Goal: Task Accomplishment & Management: Manage account settings

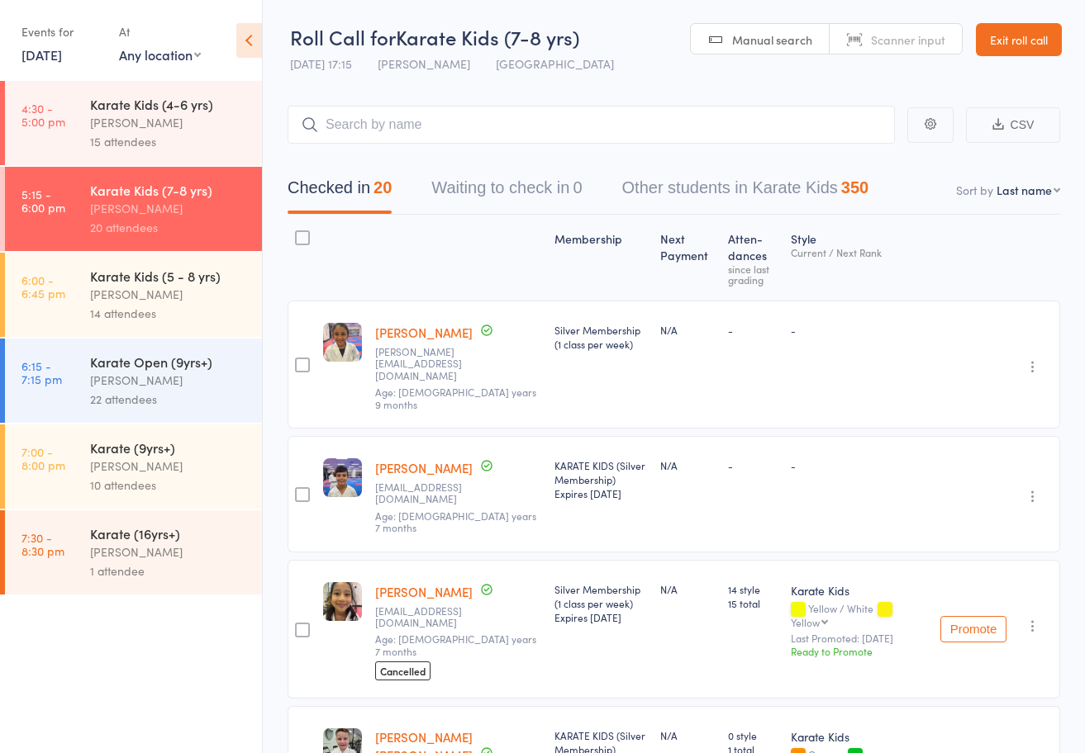
click at [1023, 45] on link "Exit roll call" at bounding box center [1019, 39] width 86 height 33
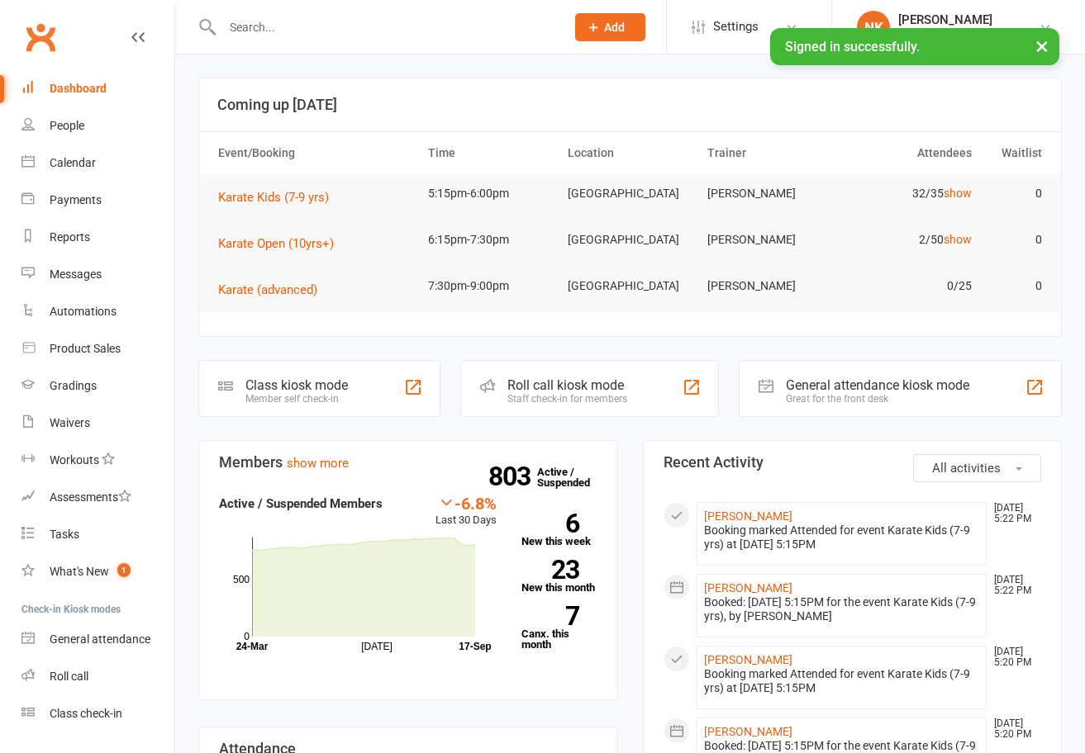
click at [316, 22] on input "text" at bounding box center [385, 27] width 336 height 23
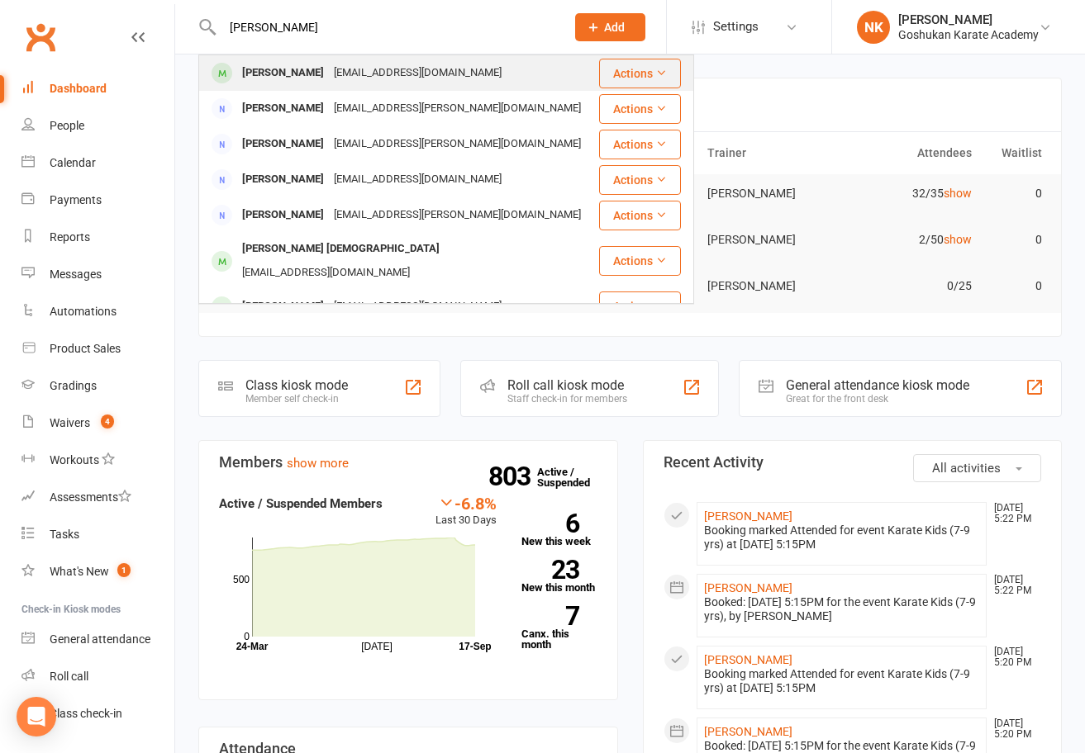
type input "tejveer"
click at [285, 84] on div "[PERSON_NAME]" at bounding box center [283, 73] width 92 height 24
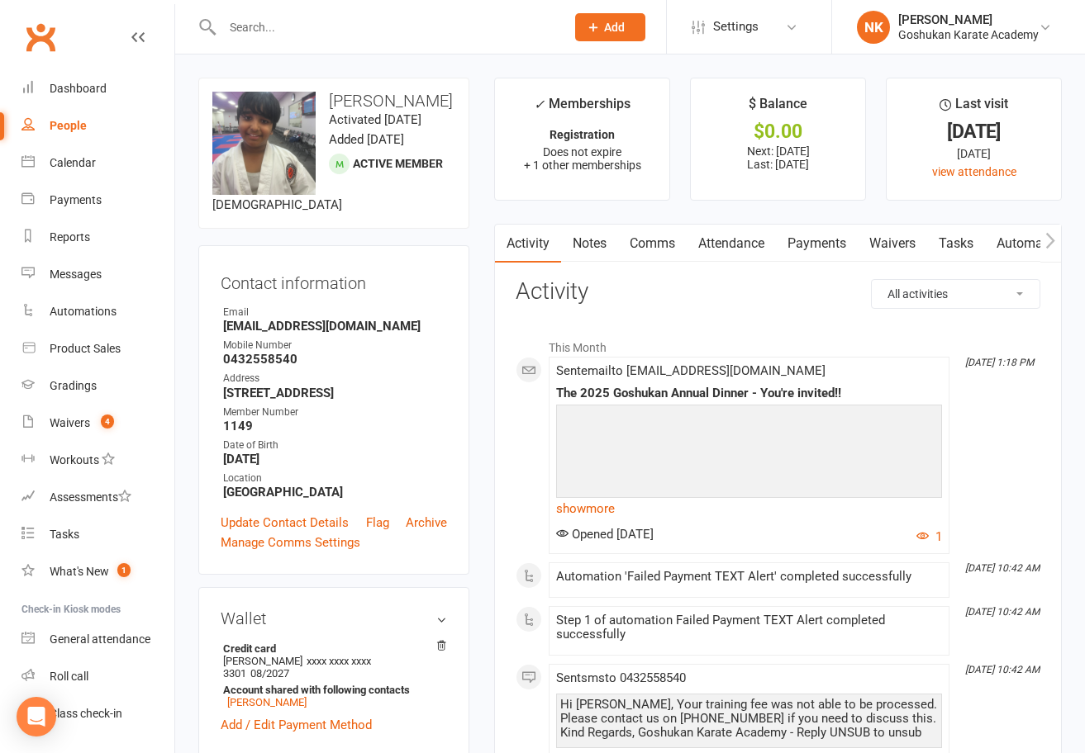
click at [754, 254] on link "Attendance" at bounding box center [730, 244] width 89 height 38
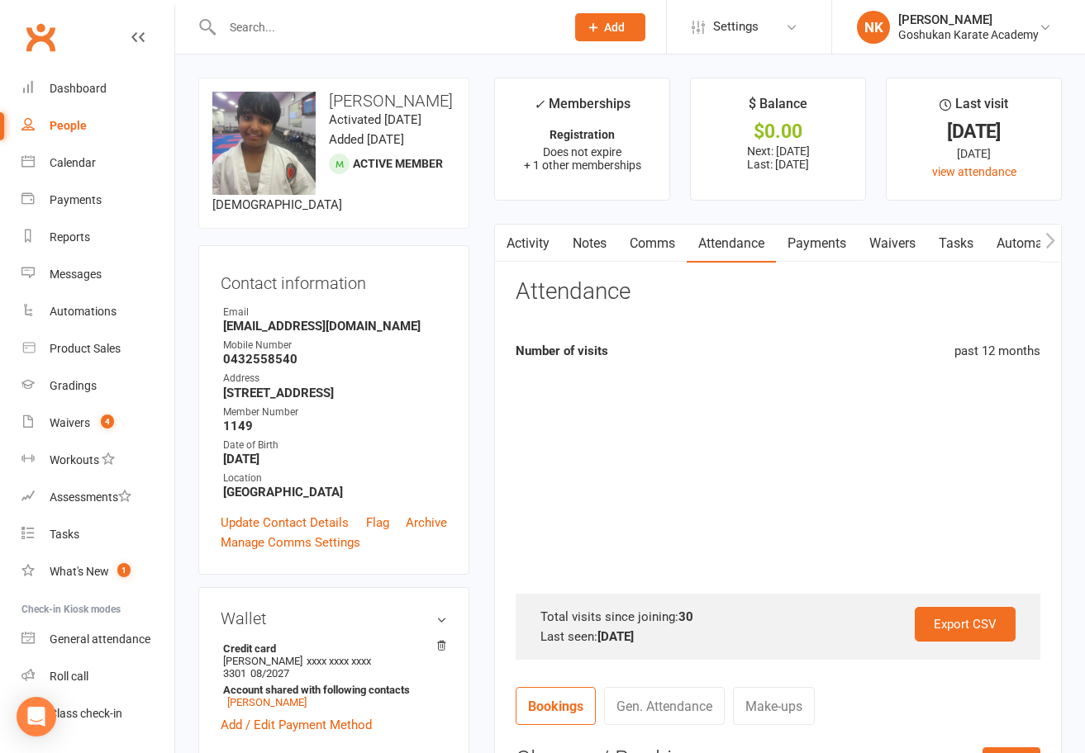
click at [819, 247] on link "Payments" at bounding box center [817, 244] width 82 height 38
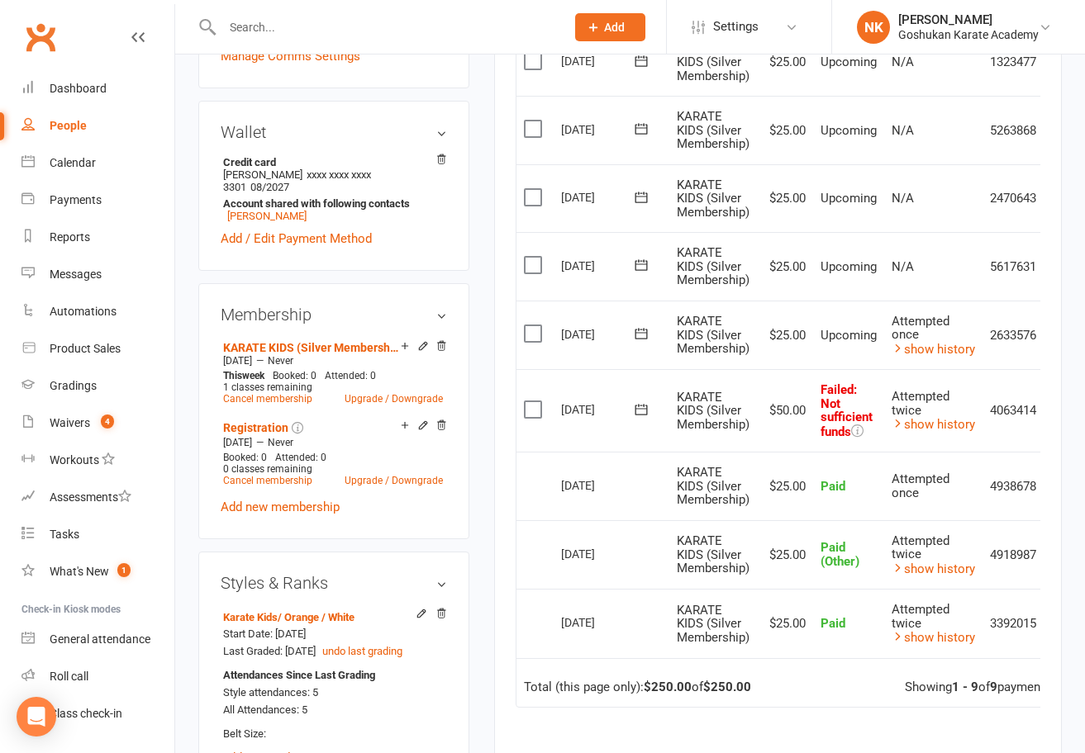
scroll to position [487, 0]
click at [907, 344] on link "show history" at bounding box center [932, 348] width 83 height 15
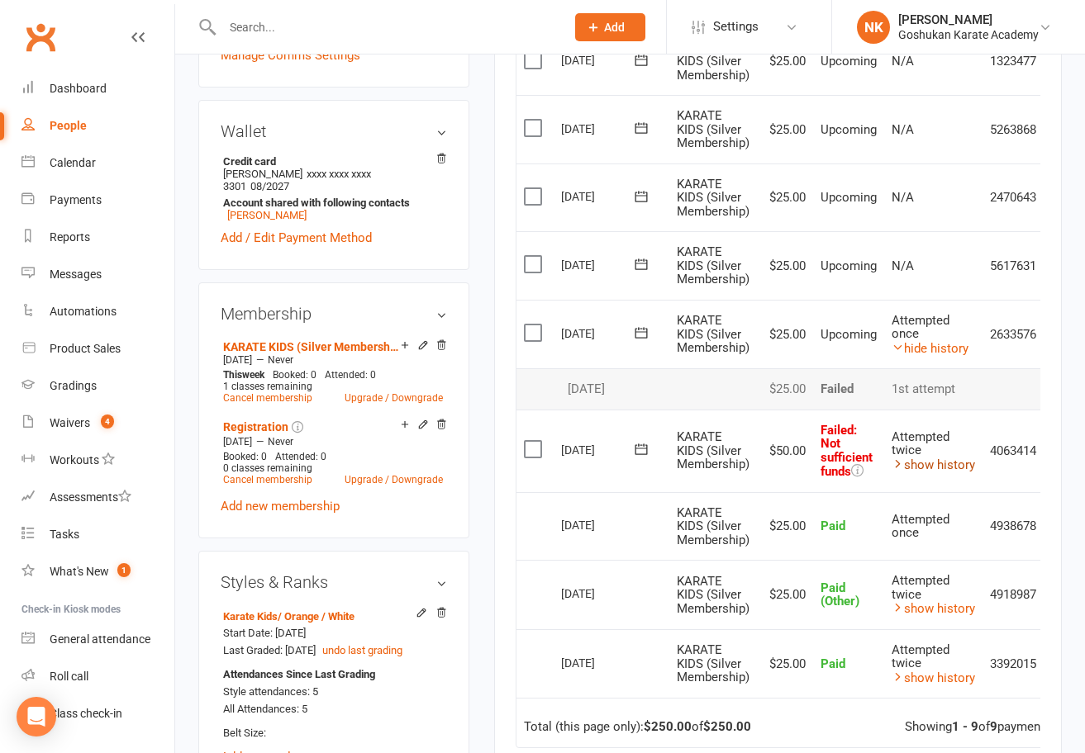
scroll to position [0, 44]
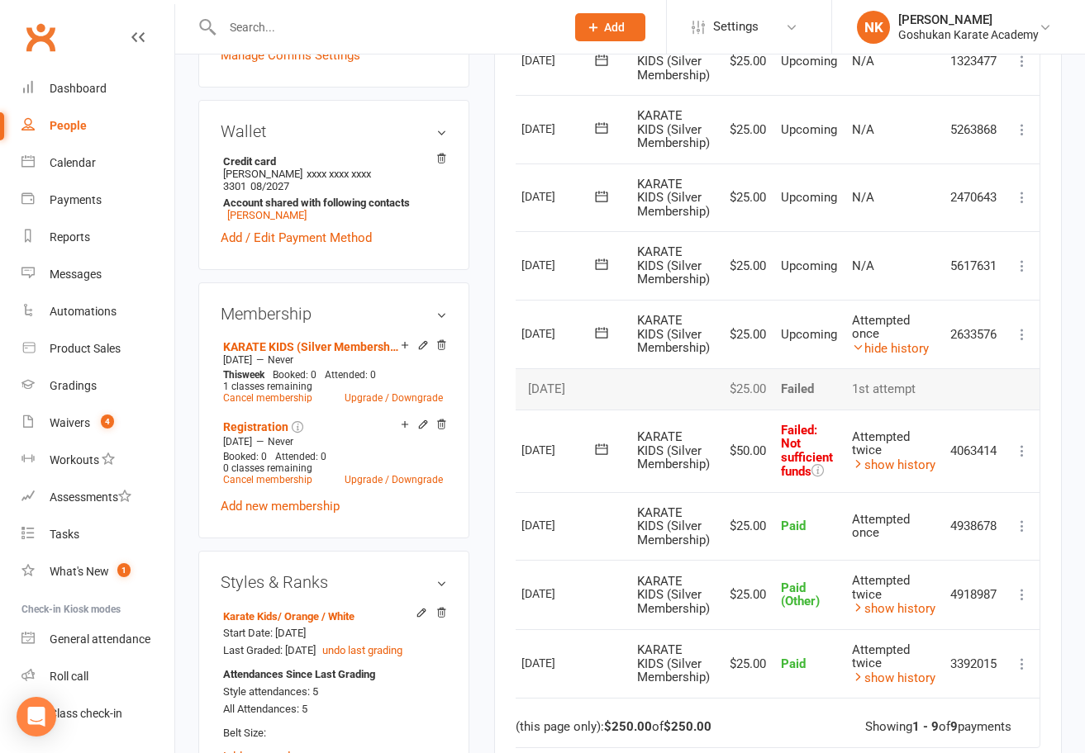
click at [1033, 453] on td "Mark as Paid (Cash) Mark as Paid (POS) Mark as Paid (Other) Skip More Info Send…" at bounding box center [1021, 451] width 35 height 83
click at [1023, 453] on icon at bounding box center [1022, 451] width 17 height 17
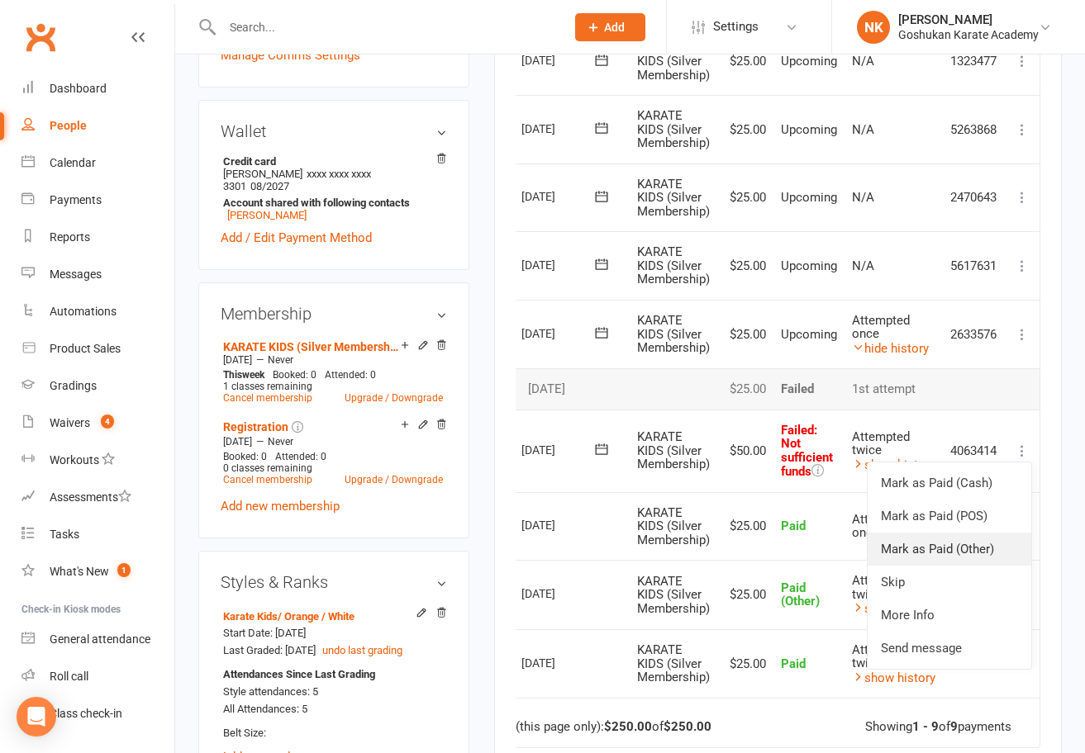
click at [931, 550] on link "Mark as Paid (Other)" at bounding box center [949, 549] width 164 height 33
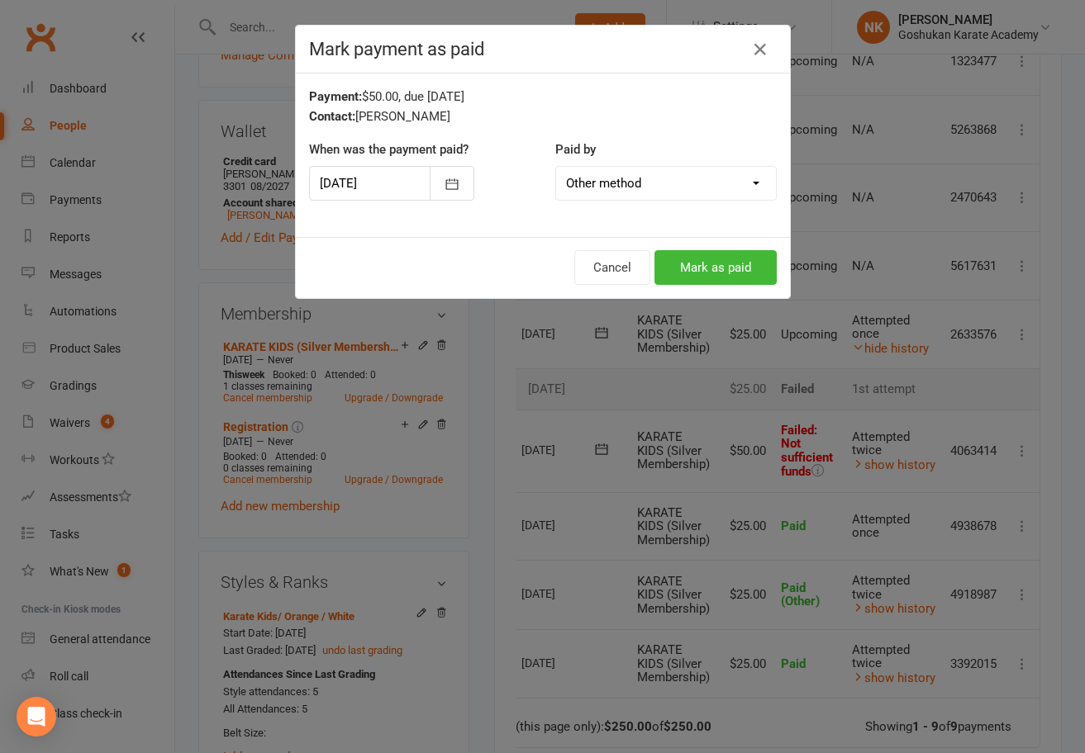
click at [668, 169] on select "Cash POS Other method" at bounding box center [666, 183] width 220 height 33
select select "0"
click at [675, 267] on button "Mark as paid" at bounding box center [715, 267] width 122 height 35
